Goal: Obtain resource: Obtain resource

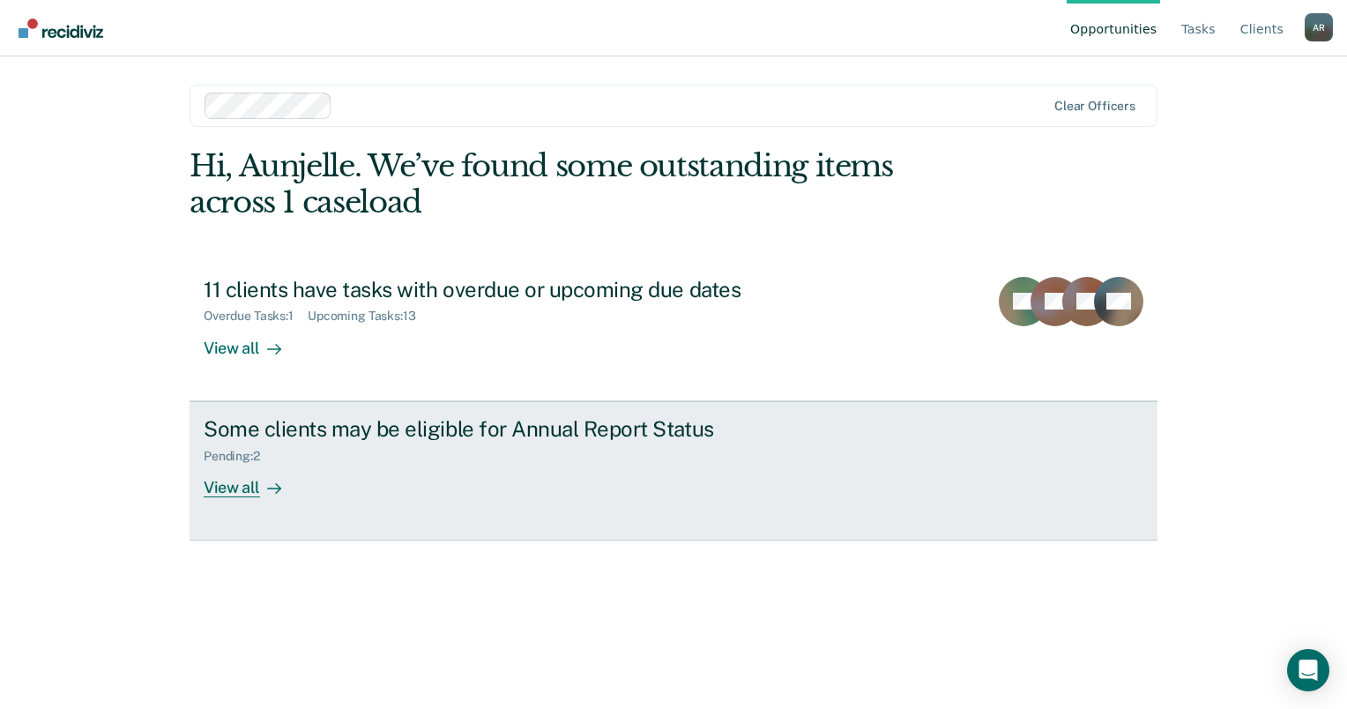
click at [277, 489] on icon at bounding box center [278, 488] width 4 height 10
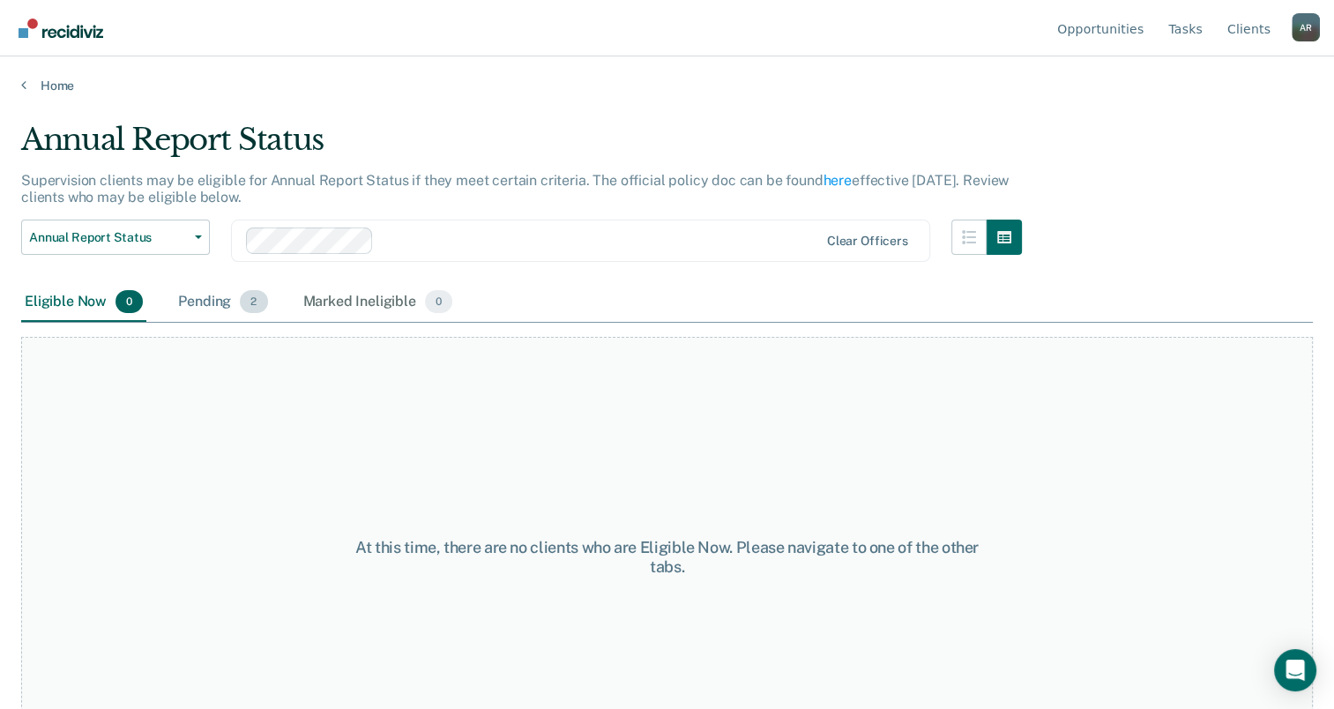
click at [233, 294] on div "Pending 2" at bounding box center [223, 302] width 96 height 39
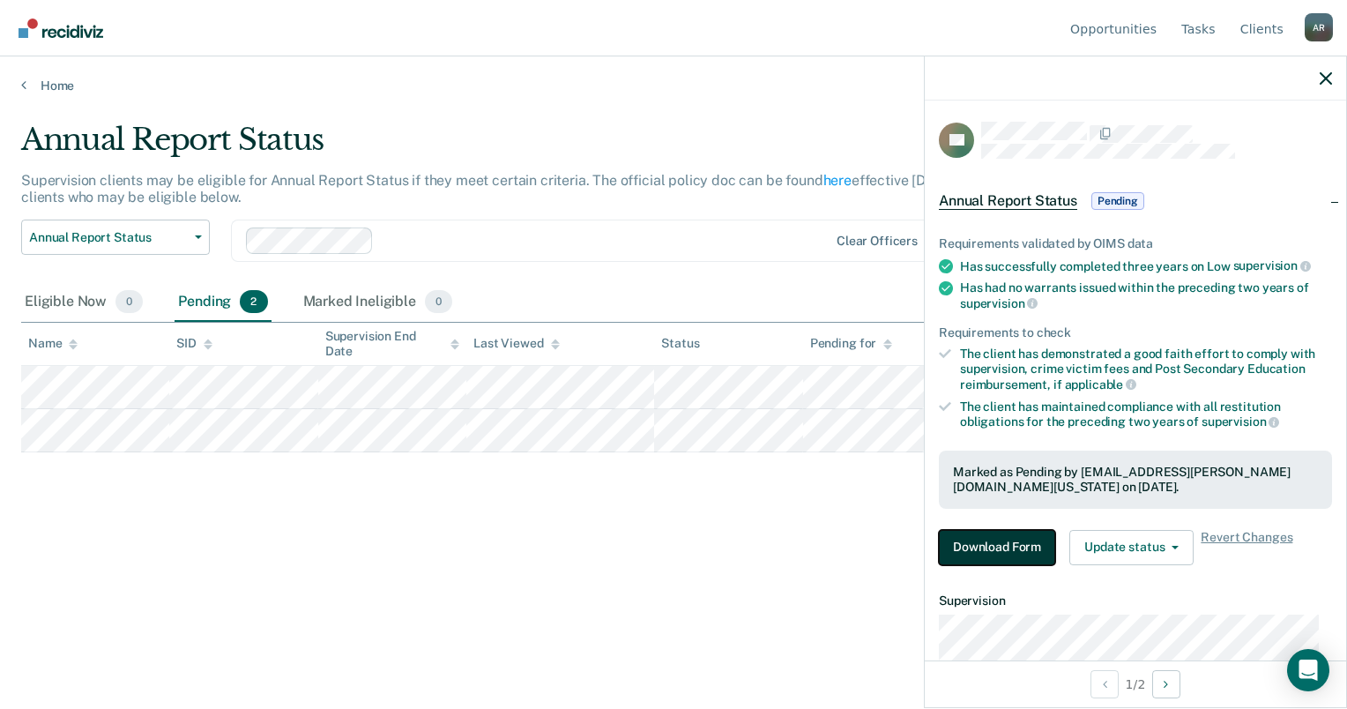
click at [1030, 547] on button "Download Form" at bounding box center [997, 547] width 116 height 35
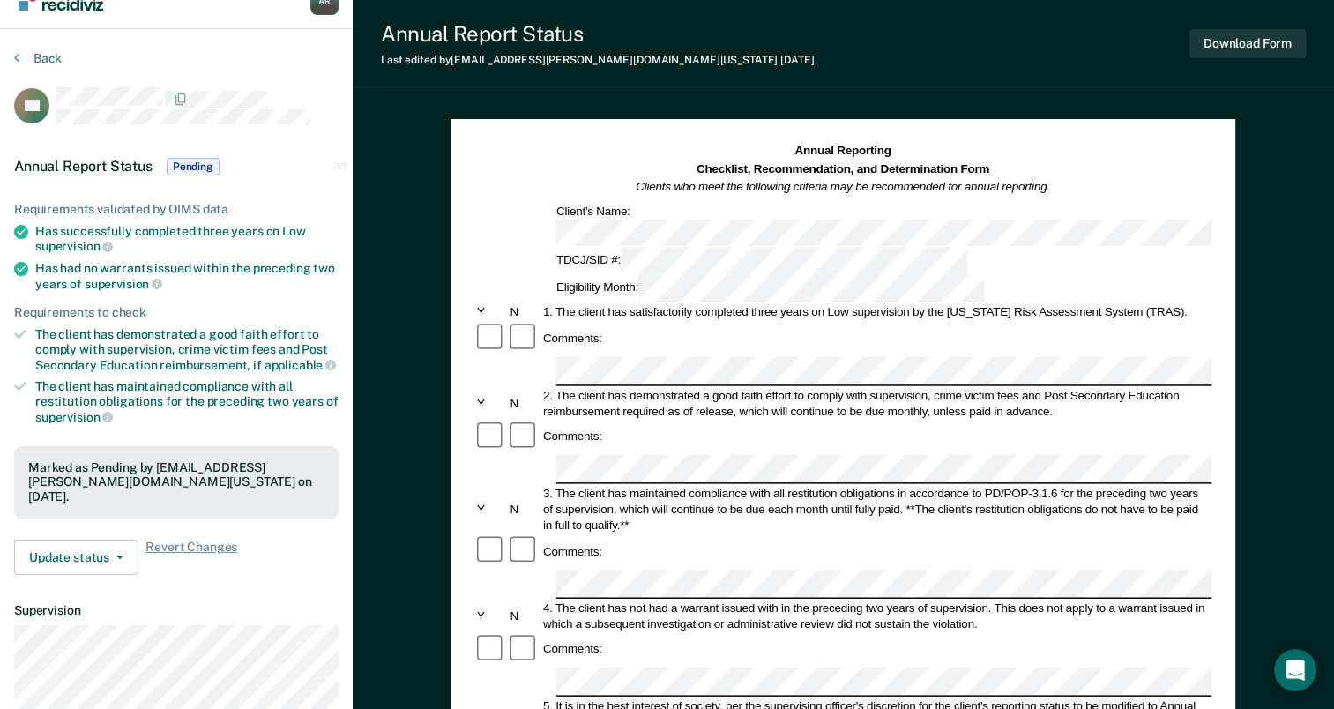
scroll to position [33, 0]
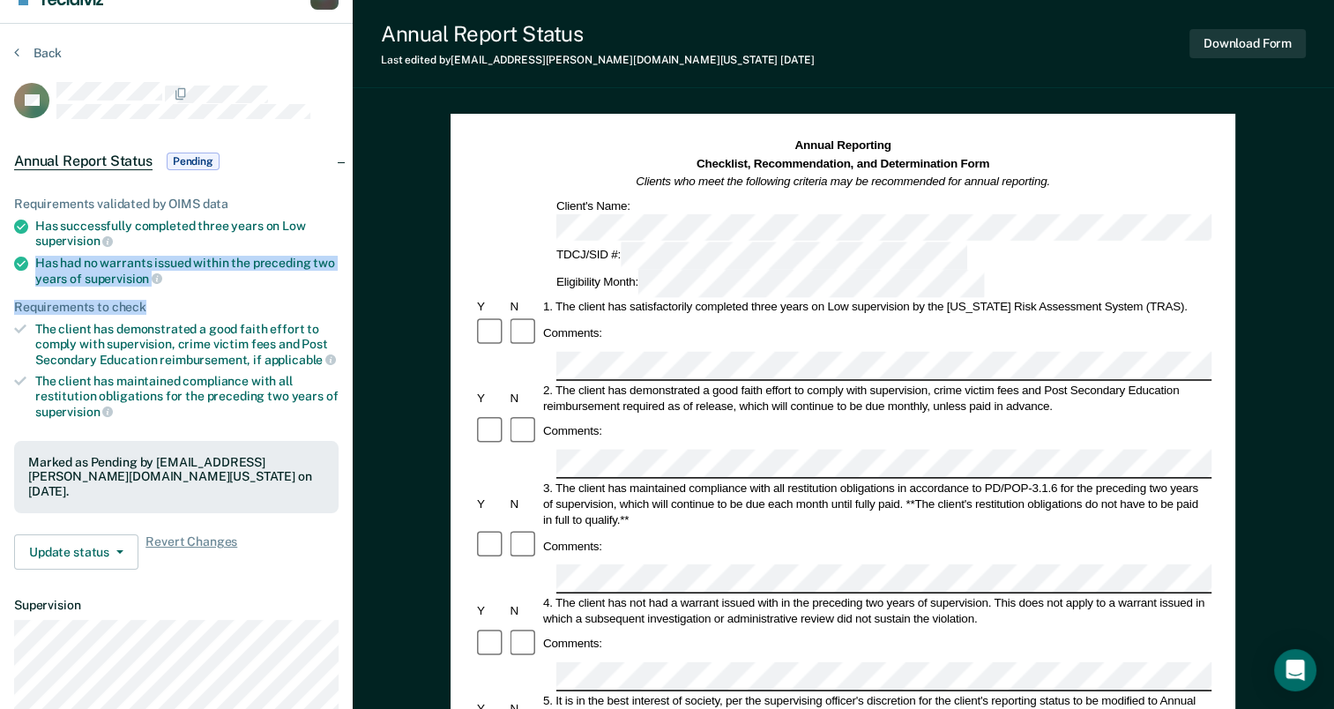
drag, startPoint x: 43, startPoint y: 264, endPoint x: 162, endPoint y: 285, distance: 120.9
click at [162, 285] on ul "Requirements validated by OIMS data Has successfully completed three years on L…" at bounding box center [176, 308] width 324 height 223
drag, startPoint x: 162, startPoint y: 285, endPoint x: 81, endPoint y: 250, distance: 88.1
click at [81, 250] on ul "Requirements validated by OIMS data Has successfully completed three years on L…" at bounding box center [176, 308] width 324 height 223
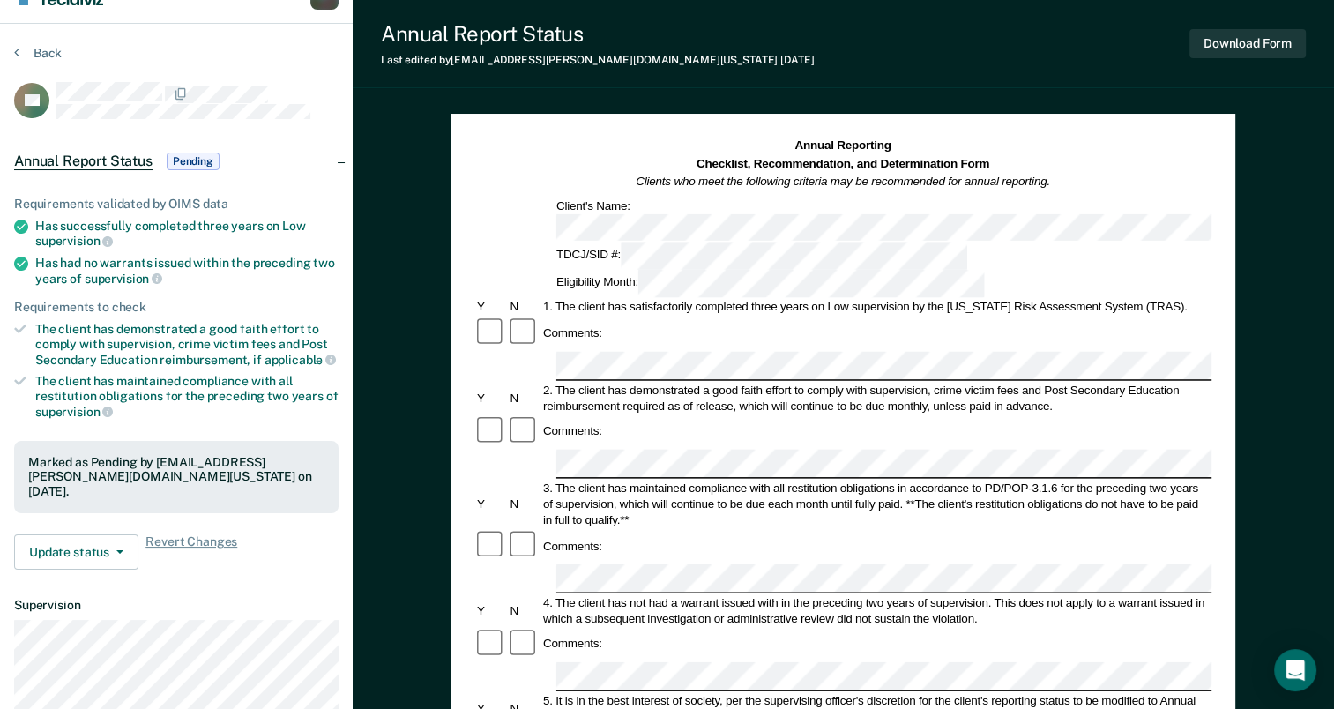
click at [710, 414] on div "Comments:" at bounding box center [842, 430] width 737 height 33
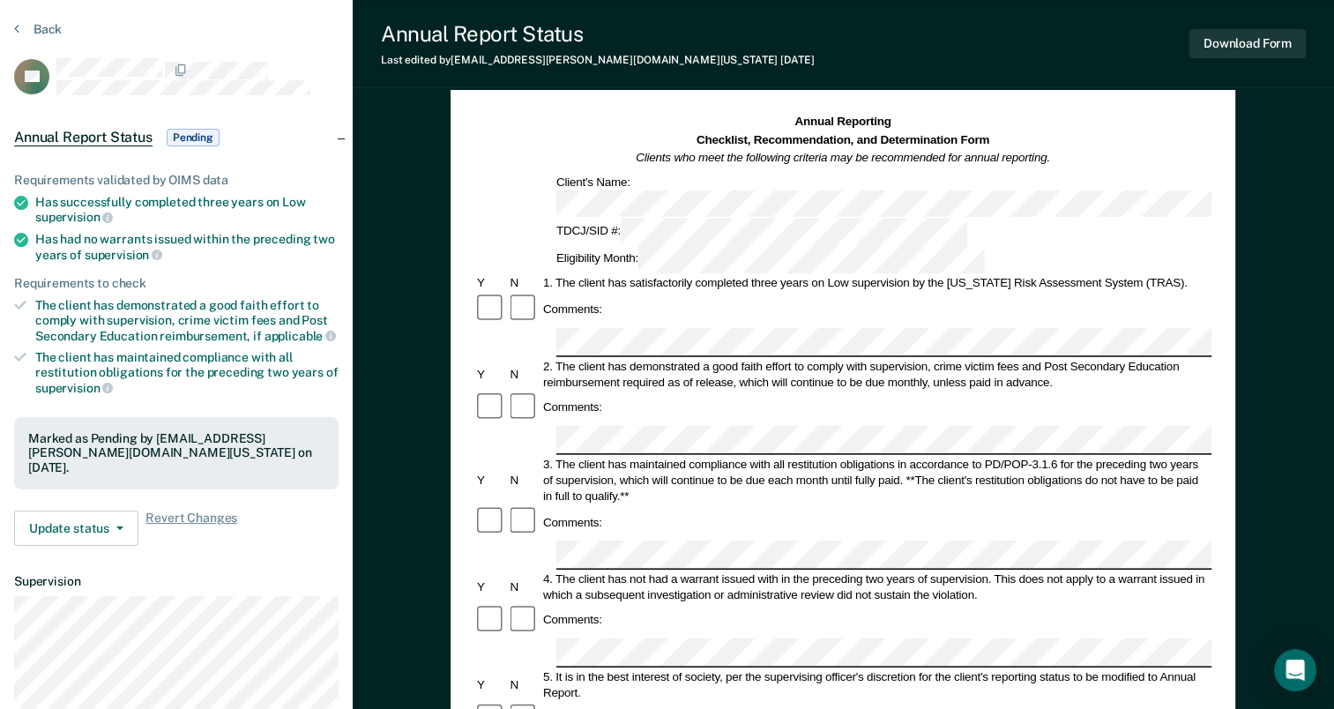
scroll to position [0, 0]
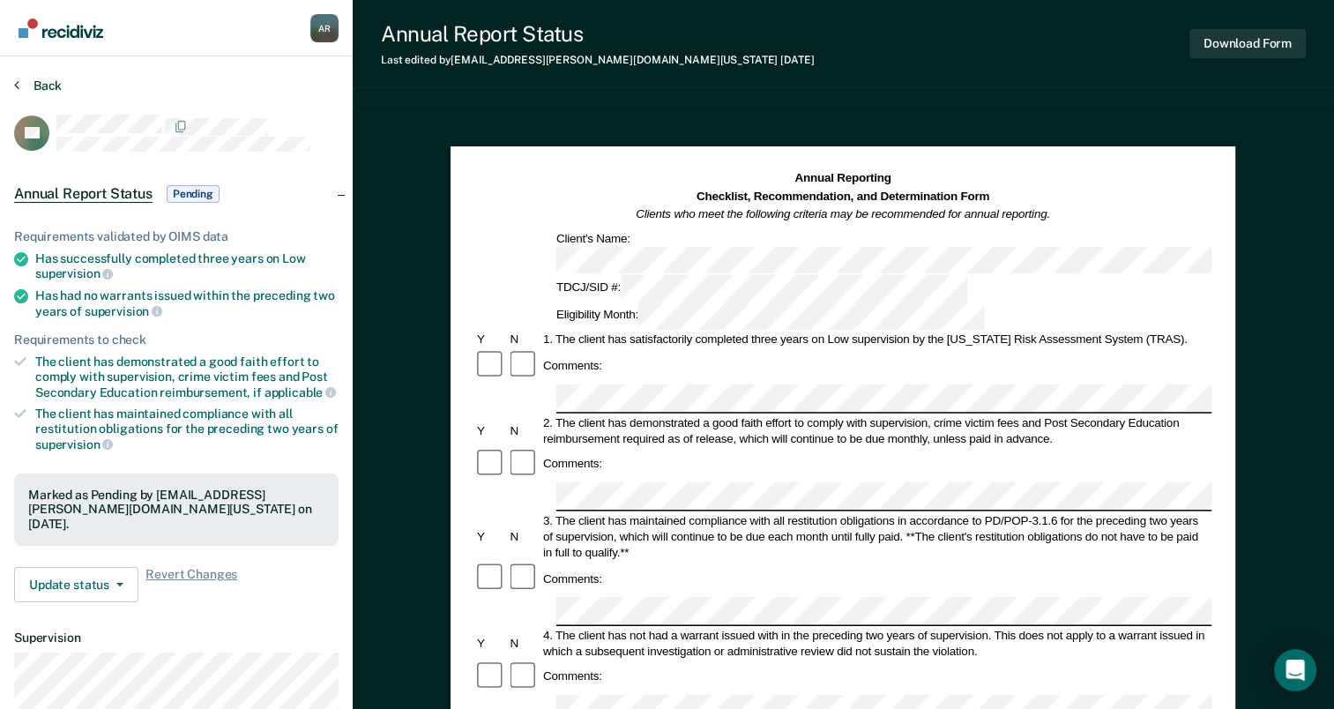
click at [39, 89] on button "Back" at bounding box center [38, 86] width 48 height 16
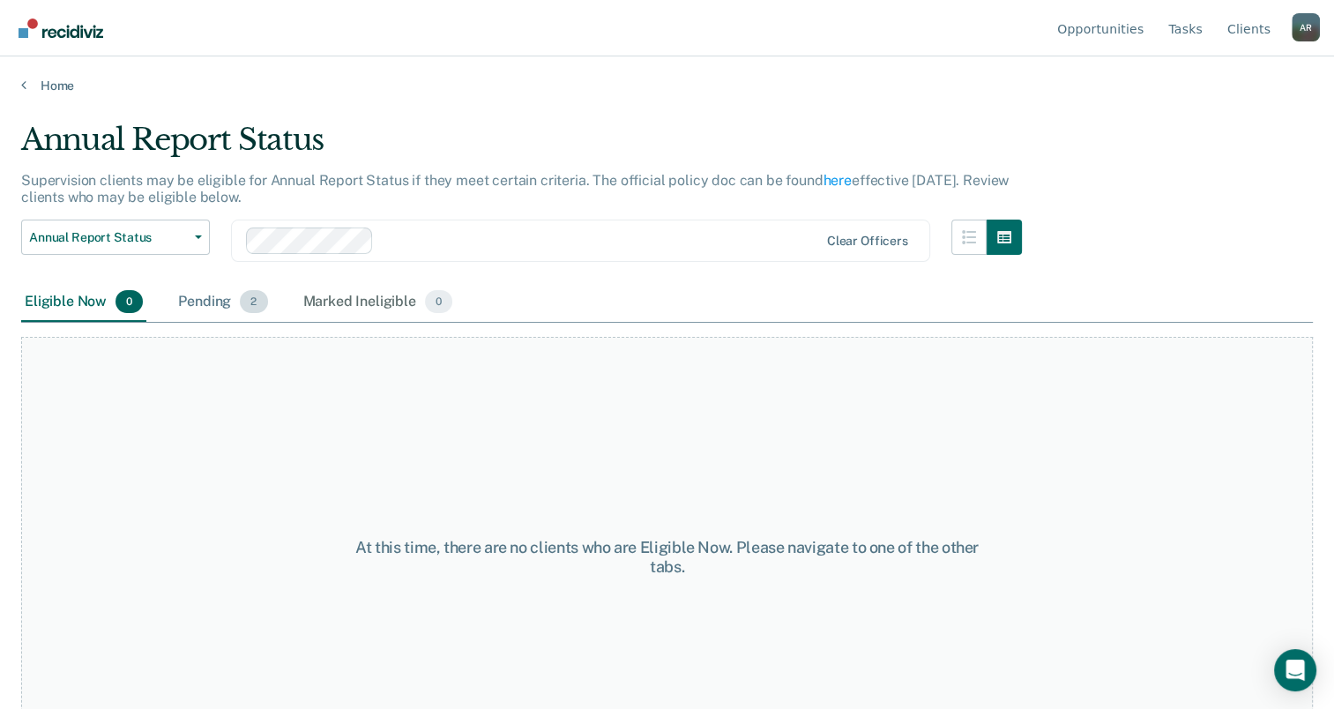
click at [248, 310] on span "2" at bounding box center [253, 301] width 27 height 23
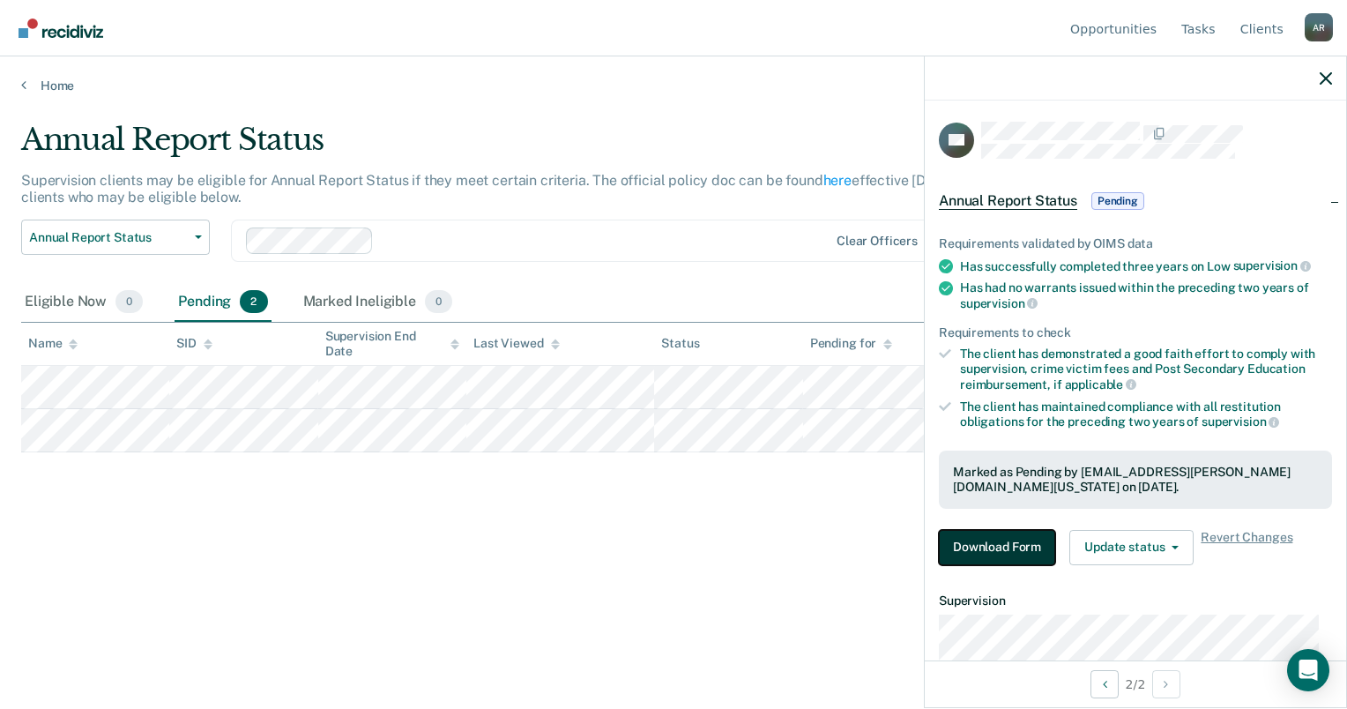
click at [976, 538] on button "Download Form" at bounding box center [997, 547] width 116 height 35
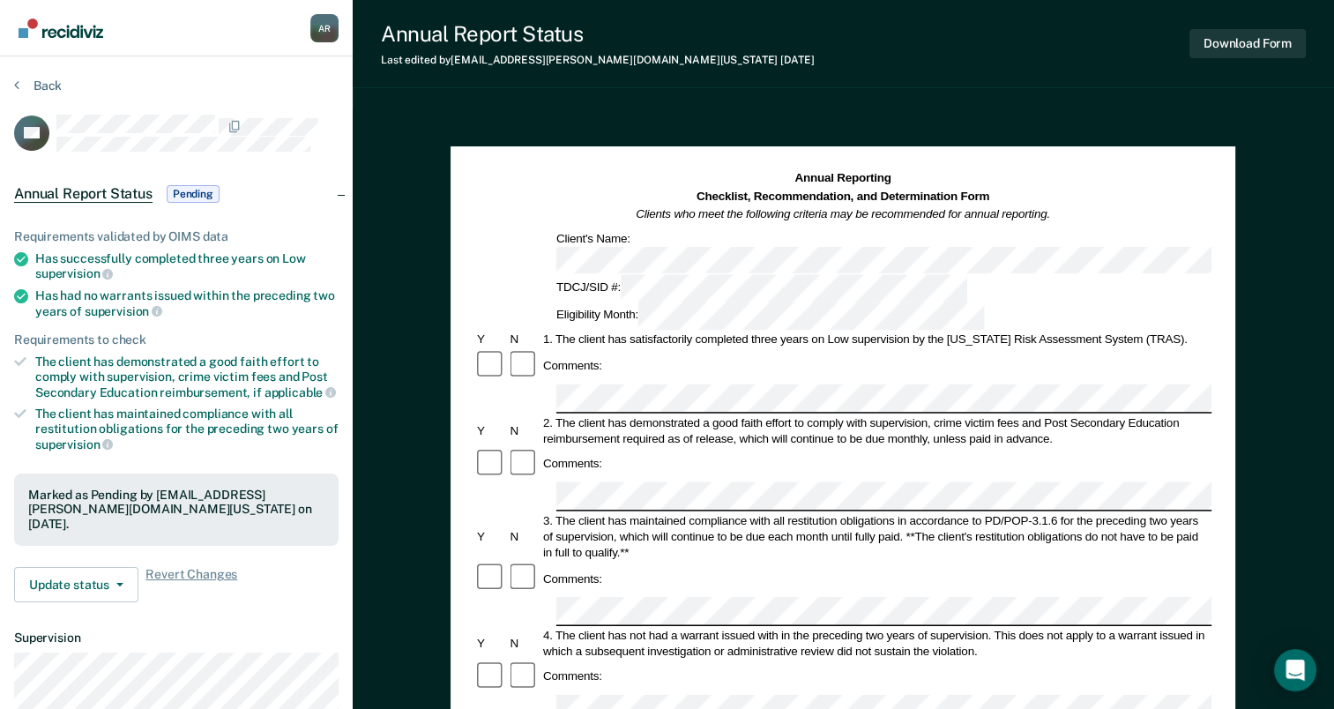
click at [1188, 212] on div "Annual Reporting Checklist, Recommendation, and Determination Form Clients who …" at bounding box center [842, 197] width 737 height 54
